Goal: Check status: Check status

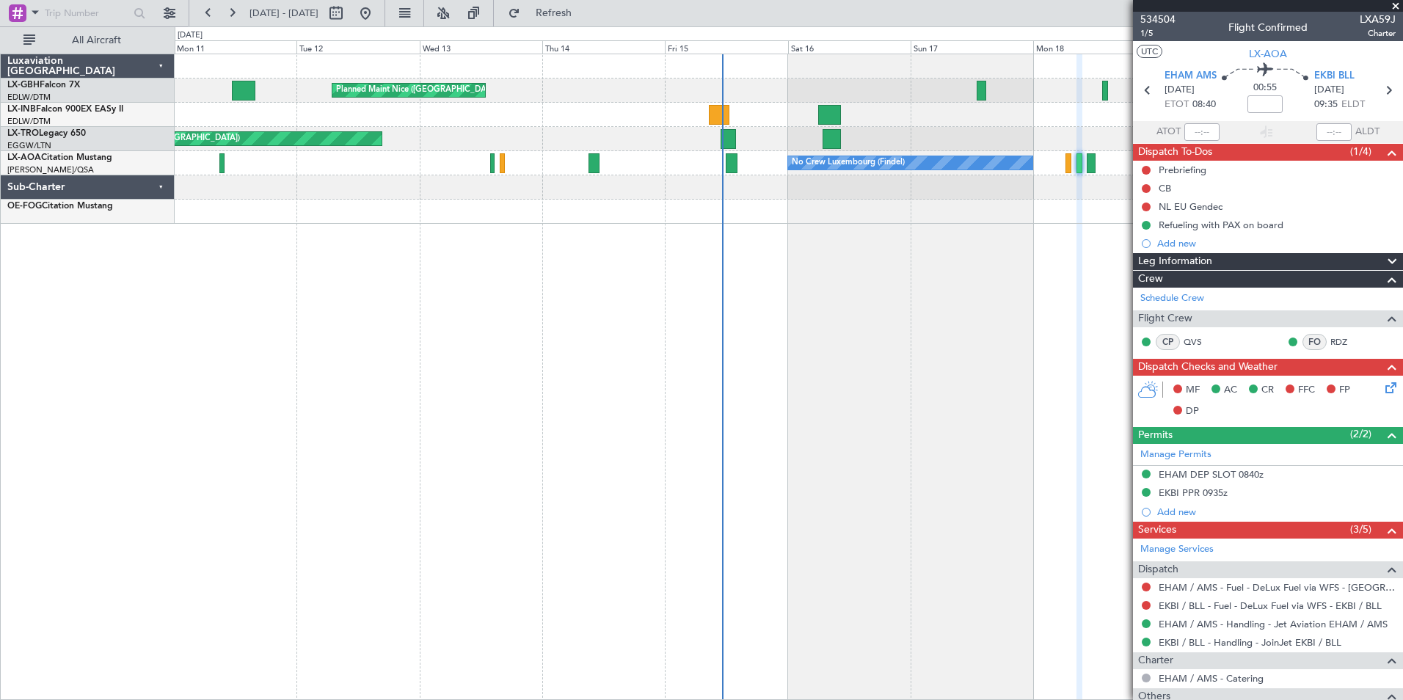
click at [838, 305] on div "Planned Maint Nice ([GEOGRAPHIC_DATA]) Unplanned Maint [GEOGRAPHIC_DATA] ([GEOG…" at bounding box center [789, 377] width 1229 height 647
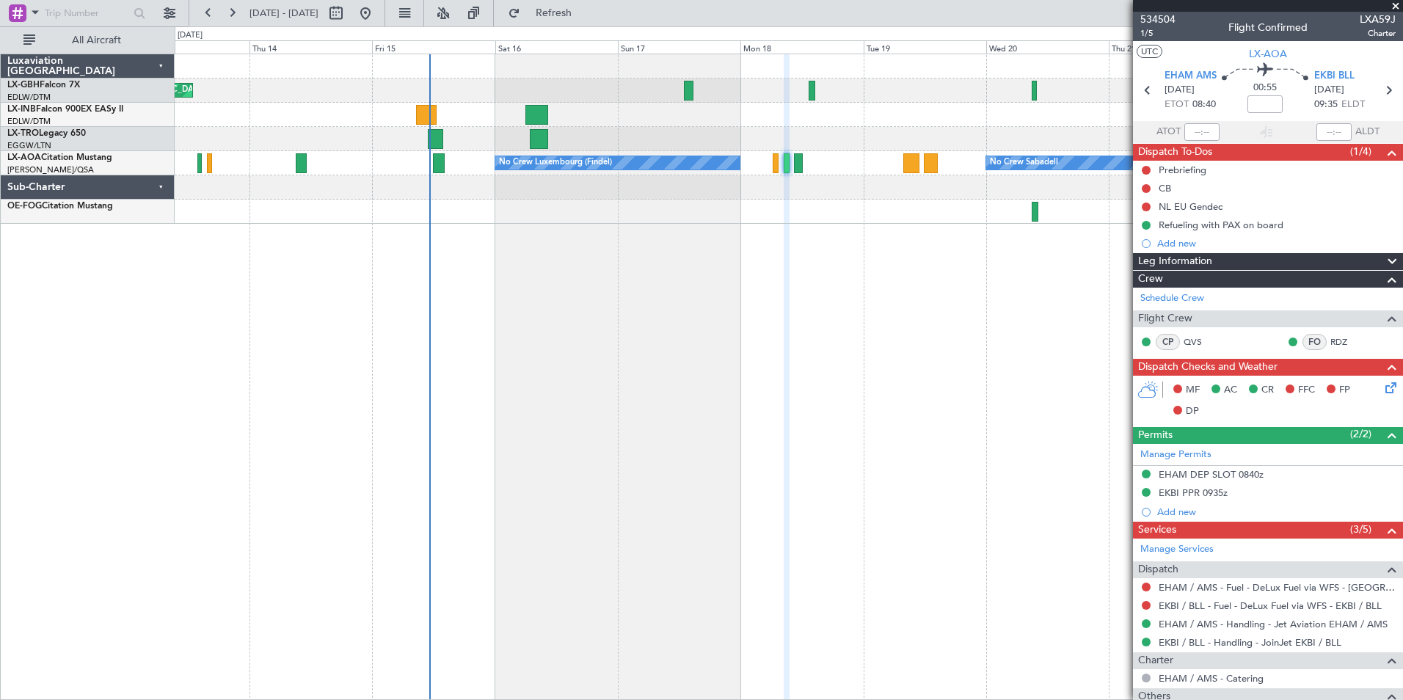
click at [558, 277] on div "Planned Maint Nice ([GEOGRAPHIC_DATA]) Unplanned Maint [GEOGRAPHIC_DATA] ([GEOG…" at bounding box center [789, 377] width 1229 height 647
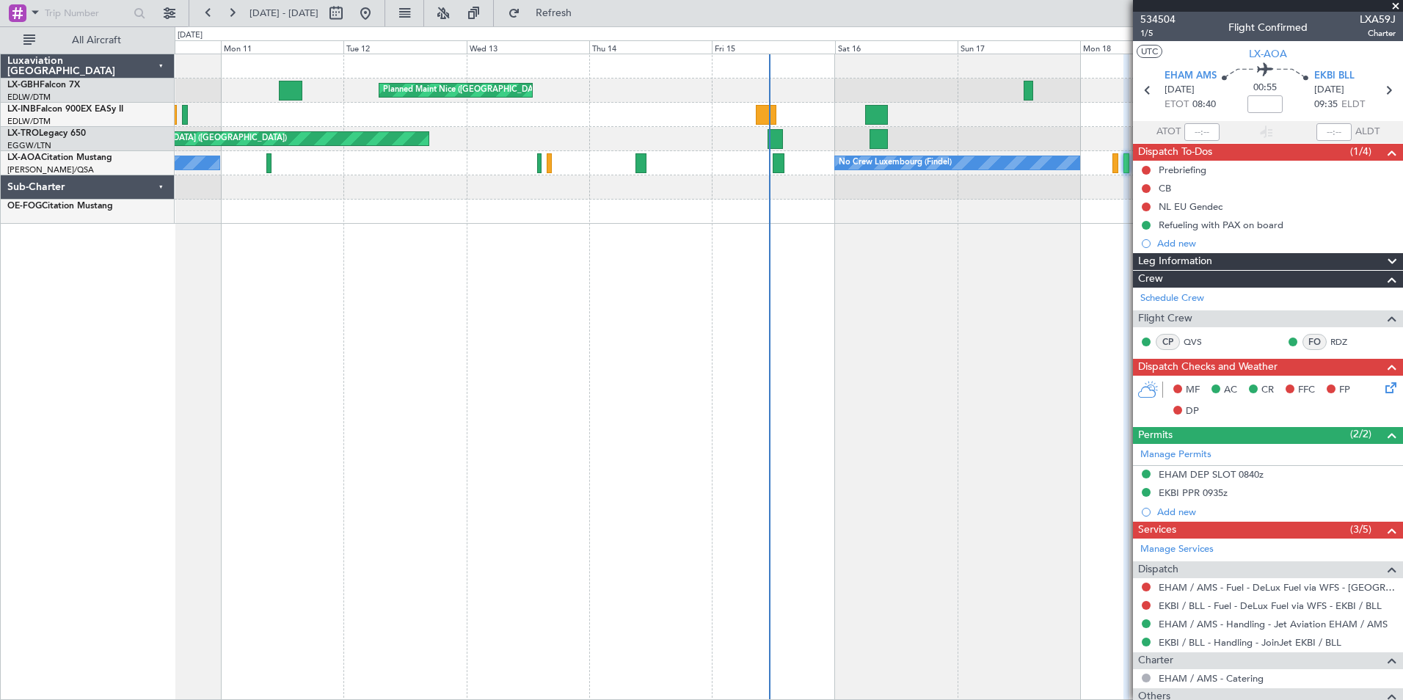
click at [766, 437] on div "Planned Maint Nice ([GEOGRAPHIC_DATA]) Unplanned Maint [GEOGRAPHIC_DATA] ([GEOG…" at bounding box center [789, 377] width 1229 height 647
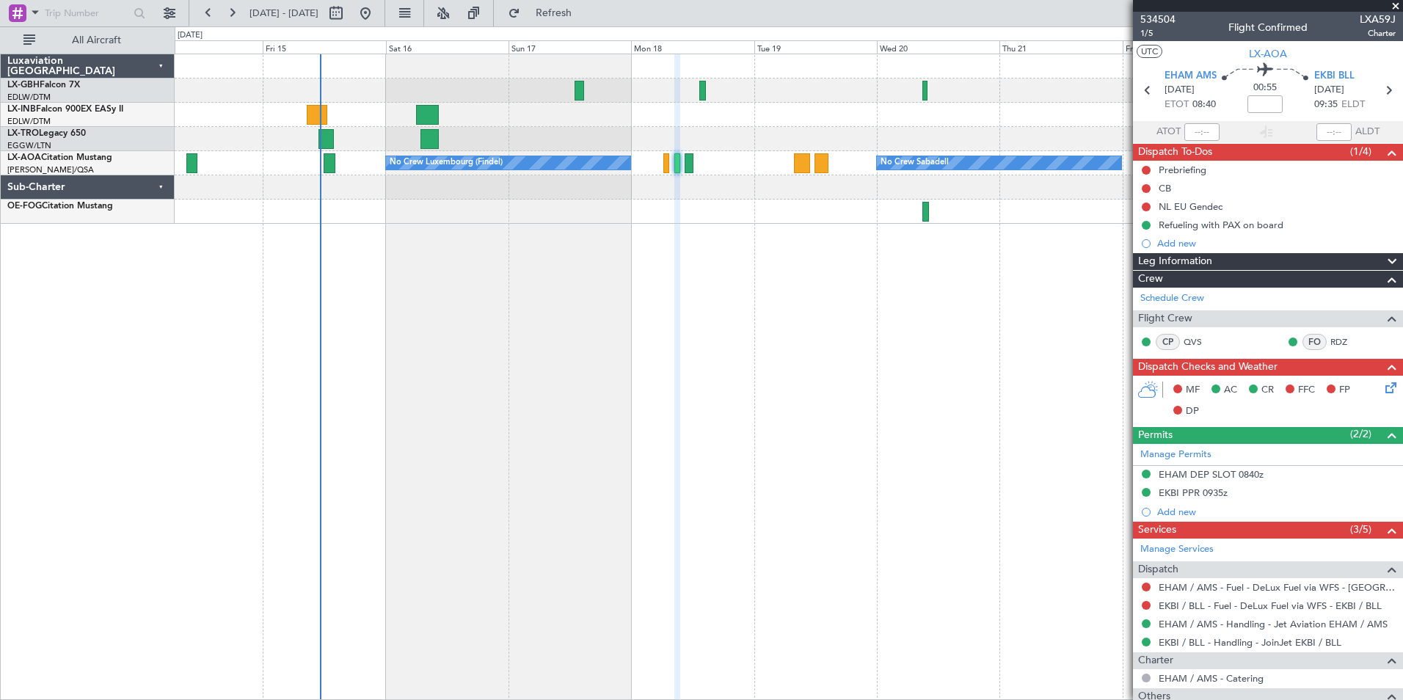
click at [528, 335] on div "Planned Maint Nice ([GEOGRAPHIC_DATA]) Unplanned Maint [GEOGRAPHIC_DATA] ([GEOG…" at bounding box center [789, 377] width 1229 height 647
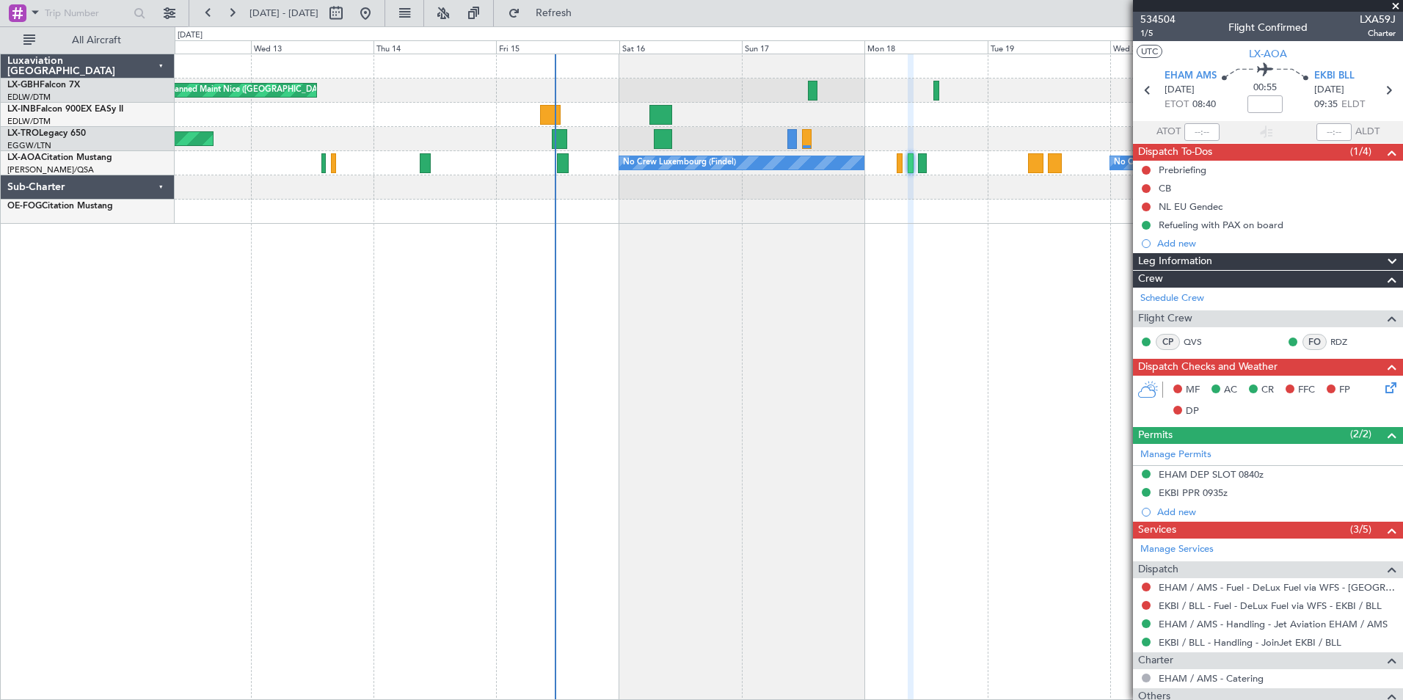
click at [796, 275] on div "Planned Maint Nice ([GEOGRAPHIC_DATA]) Unplanned Maint [GEOGRAPHIC_DATA] ([GEOG…" at bounding box center [789, 377] width 1229 height 647
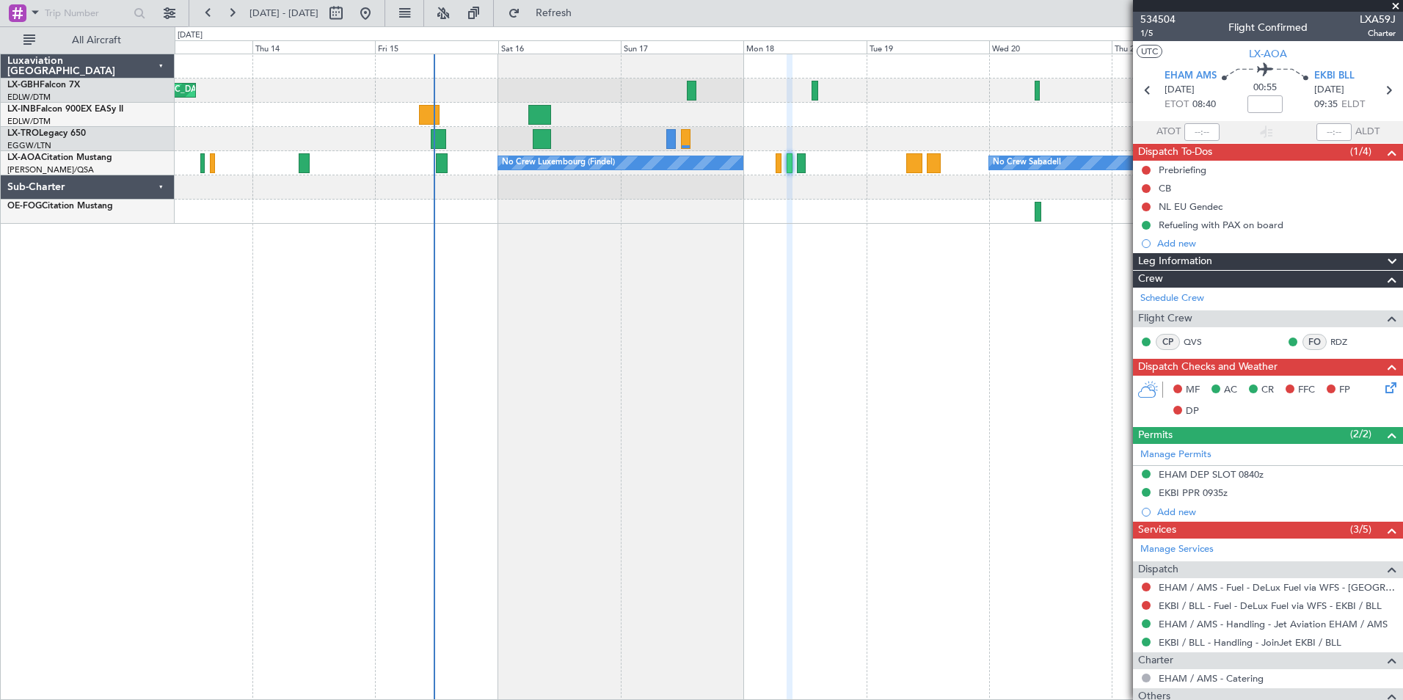
click at [787, 330] on div at bounding box center [790, 377] width 6 height 647
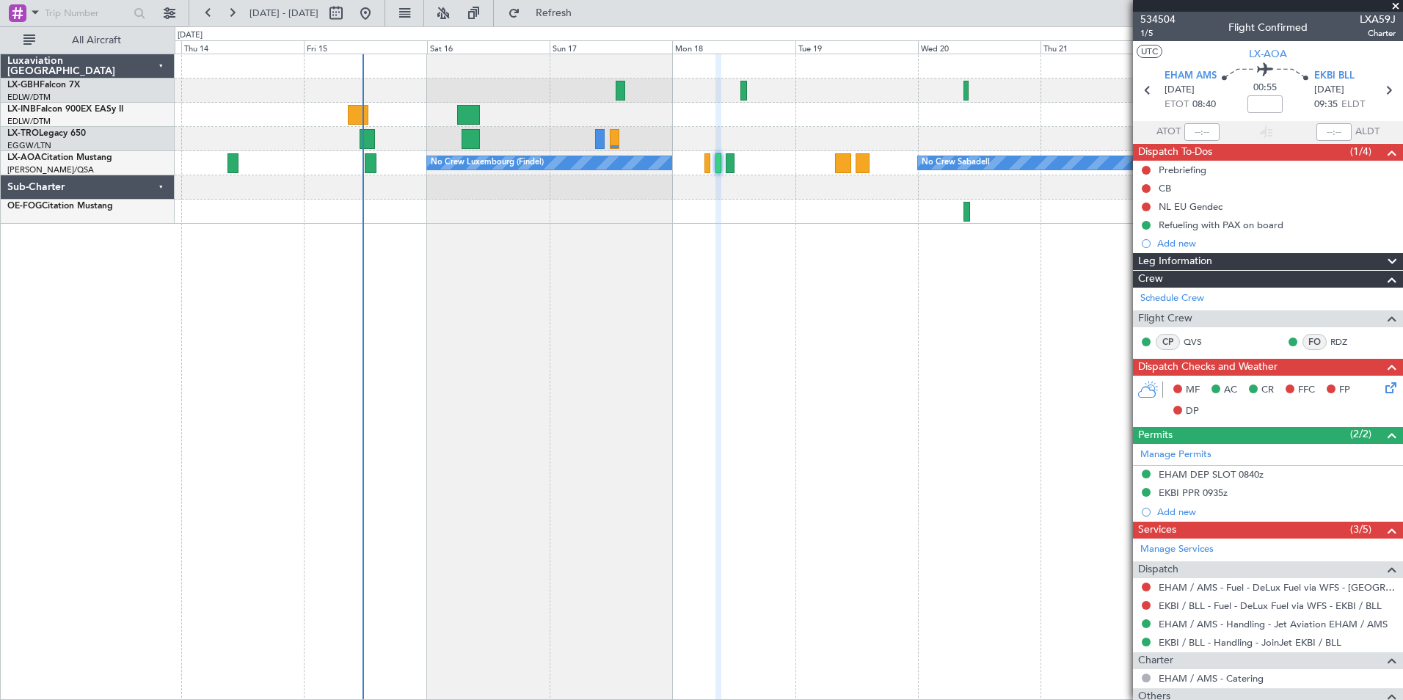
click at [759, 205] on div "Planned Maint Nice ([GEOGRAPHIC_DATA]) Unplanned Maint [GEOGRAPHIC_DATA] ([GEOG…" at bounding box center [789, 139] width 1228 height 170
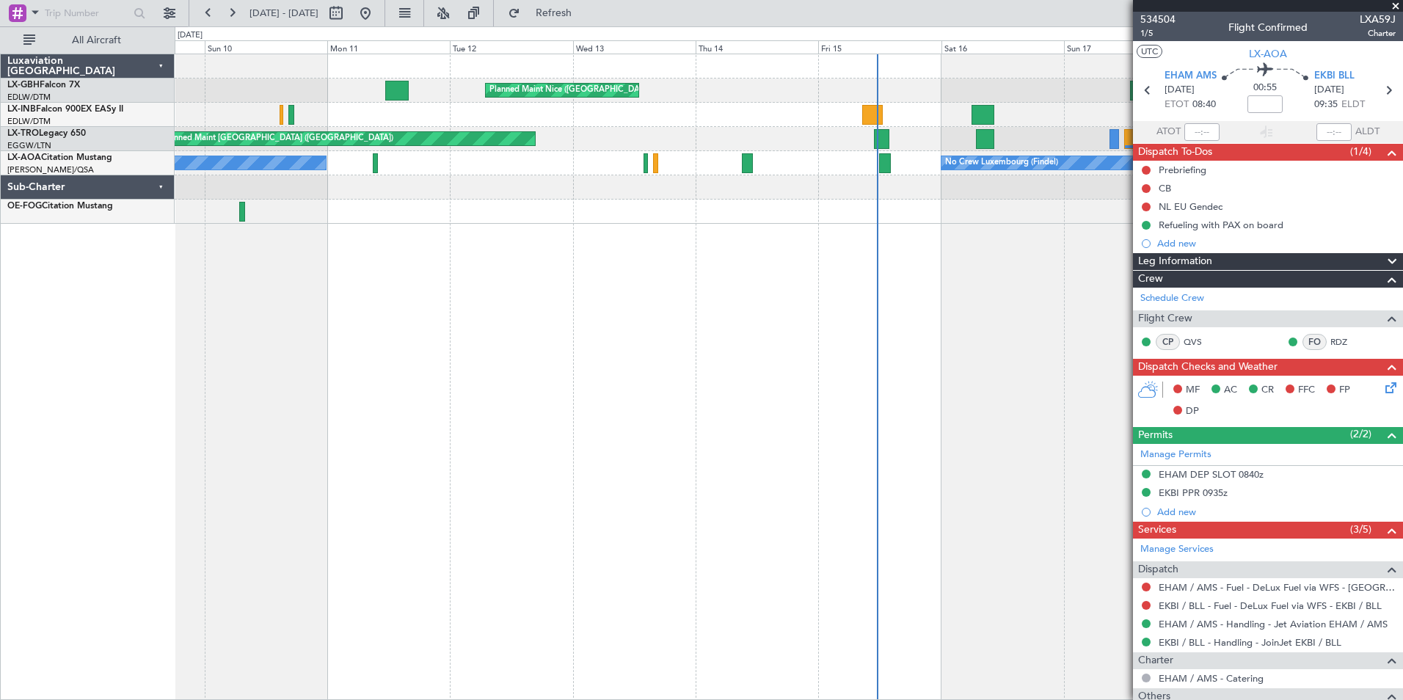
click at [1035, 227] on div "Planned Maint Nice ([GEOGRAPHIC_DATA]) [GEOGRAPHIC_DATA] ([GEOGRAPHIC_DATA]) Un…" at bounding box center [789, 377] width 1229 height 647
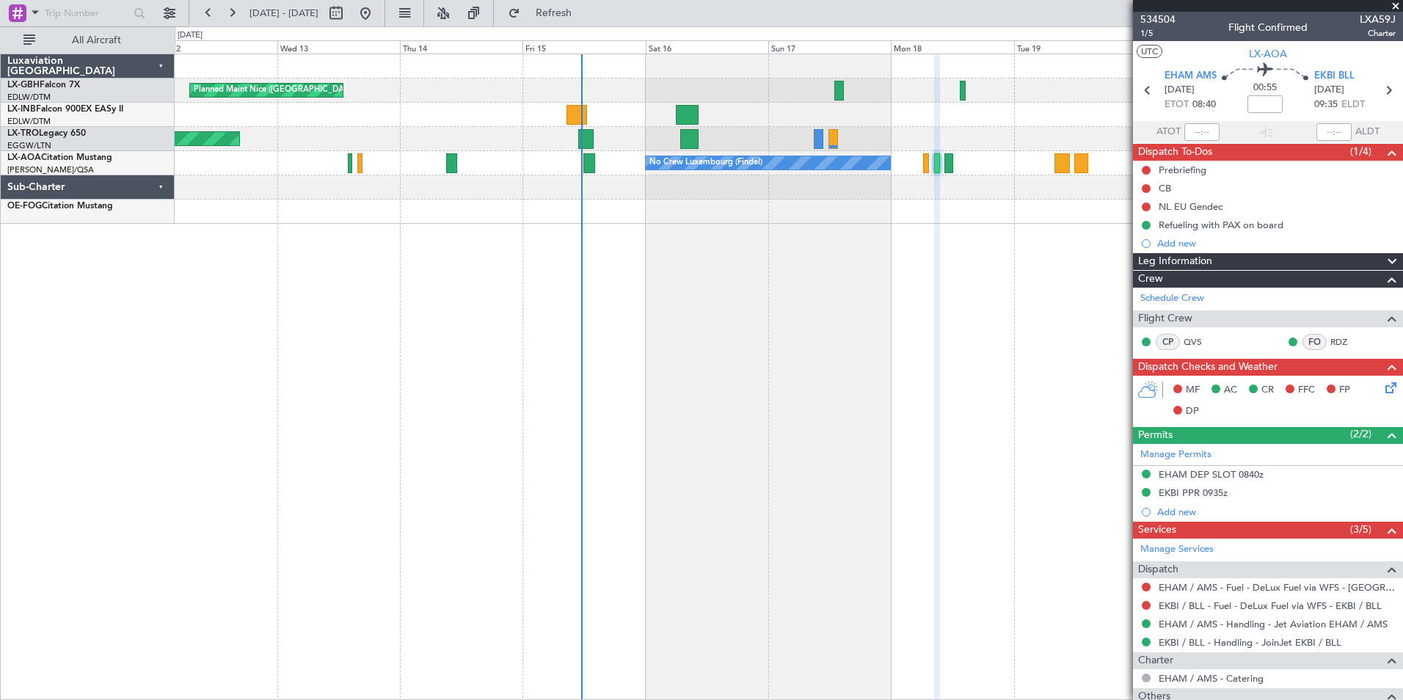
click at [336, 274] on div "Planned Maint Nice ([GEOGRAPHIC_DATA]) Unplanned Maint [GEOGRAPHIC_DATA] ([GEOG…" at bounding box center [789, 377] width 1229 height 647
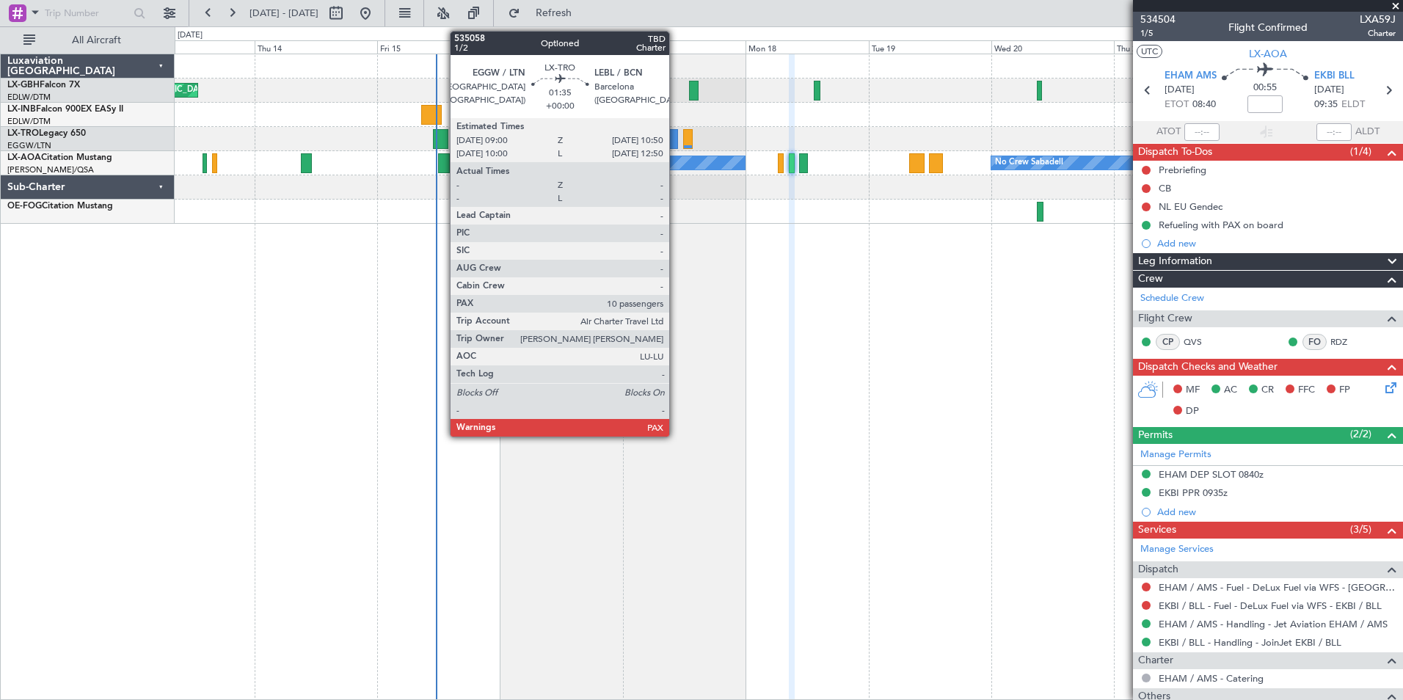
click at [676, 138] on div at bounding box center [674, 139] width 10 height 20
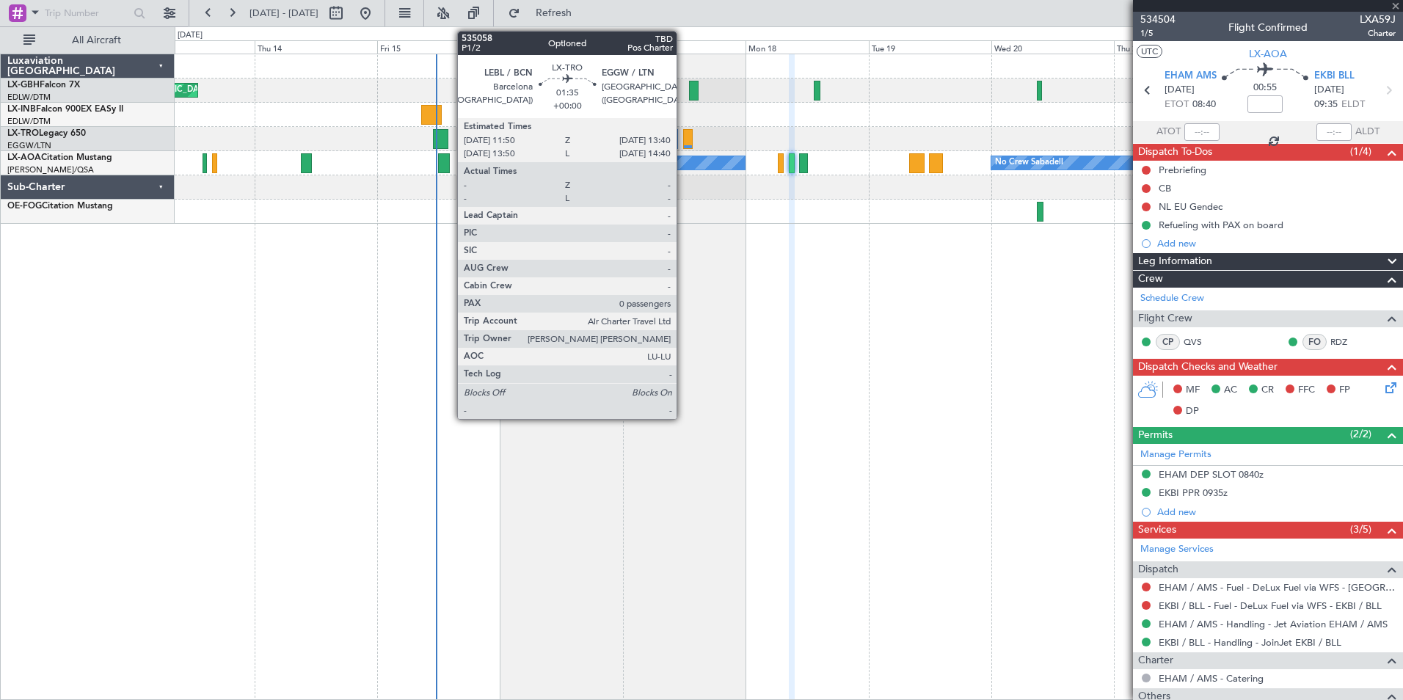
type input "10"
